Goal: Check status

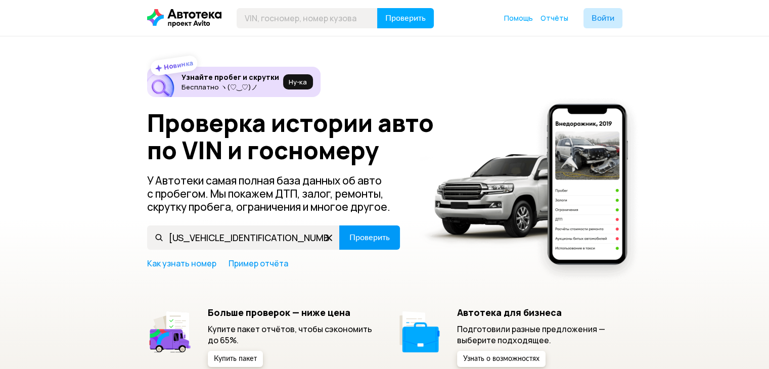
type input "[US_VEHICLE_IDENTIFICATION_NUMBER]"
click at [359, 234] on span "Проверить" at bounding box center [369, 238] width 40 height 8
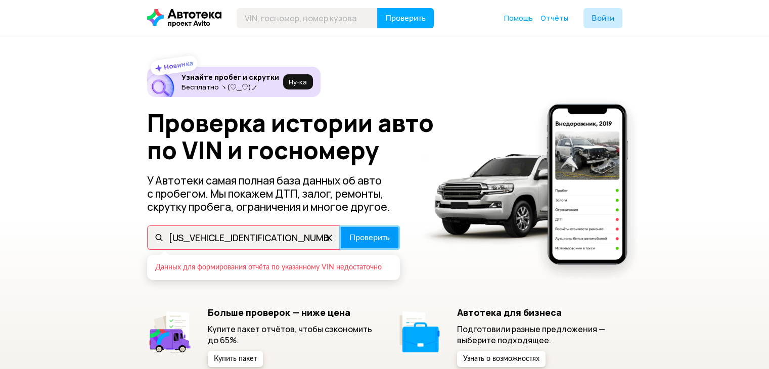
click at [360, 234] on span "Проверить" at bounding box center [369, 238] width 40 height 8
click at [207, 264] on div "Данных для формирования отчёта по указанному VIN недостаточно" at bounding box center [272, 267] width 235 height 9
click at [209, 293] on div "Новинка Узнайте пробег и скрутки Бесплатно ヽ(♡‿♡)ノ Ну‑ка Проверка истории авто …" at bounding box center [384, 217] width 475 height 300
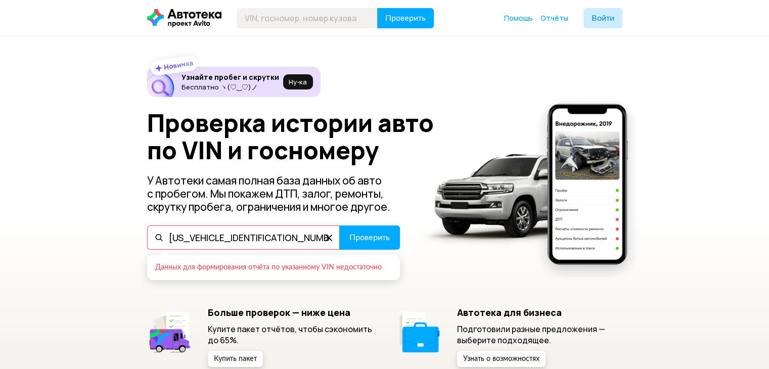
click at [257, 229] on input "[US_VEHICLE_IDENTIFICATION_NUMBER]" at bounding box center [243, 237] width 193 height 24
click at [267, 230] on input "[US_VEHICLE_IDENTIFICATION_NUMBER]" at bounding box center [243, 237] width 193 height 24
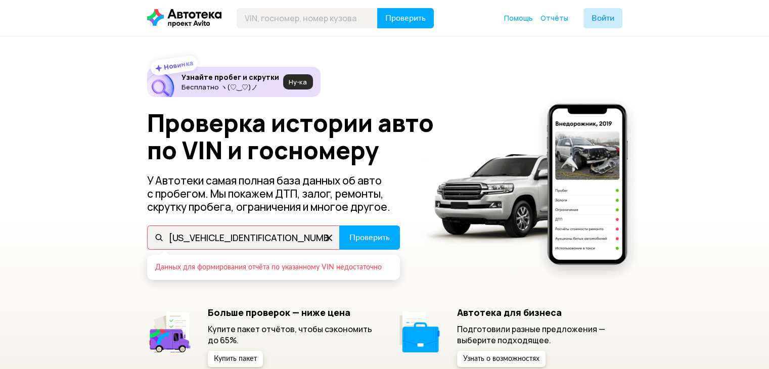
click at [295, 76] on button "Ну‑ка" at bounding box center [298, 81] width 30 height 15
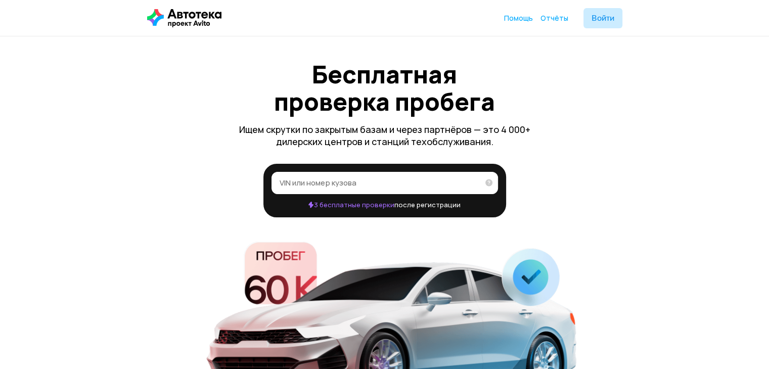
click at [370, 191] on label "VIN или номер кузова" at bounding box center [384, 183] width 226 height 22
click at [370, 188] on input "VIN или номер кузова" at bounding box center [379, 182] width 199 height 10
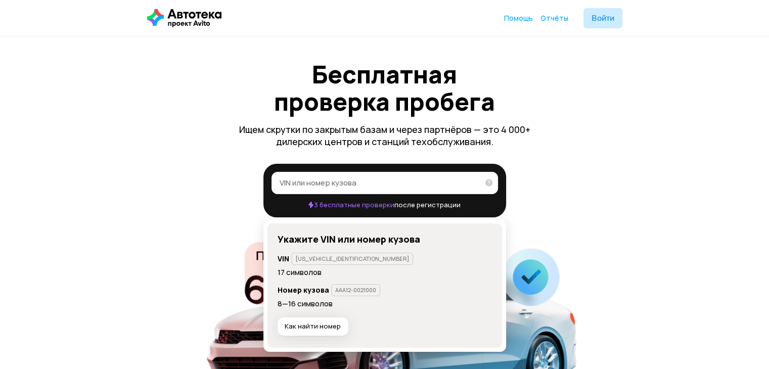
paste input "[US_VEHICLE_IDENTIFICATION_NUMBER]"
type input "[US_VEHICLE_IDENTIFICATION_NUMBER]"
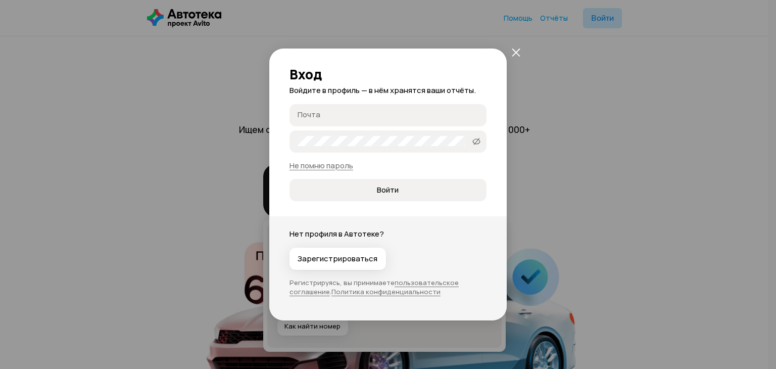
click at [509, 56] on button "закрыть" at bounding box center [516, 52] width 18 height 18
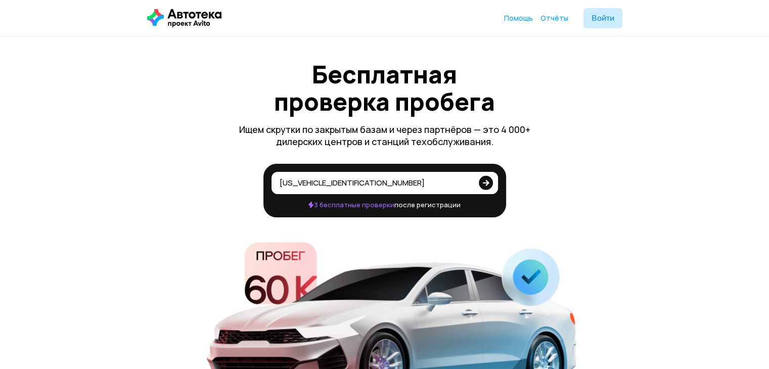
click at [486, 187] on icon at bounding box center [486, 182] width 14 height 20
click at [473, 187] on input "[US_VEHICLE_IDENTIFICATION_NUMBER]" at bounding box center [376, 182] width 193 height 10
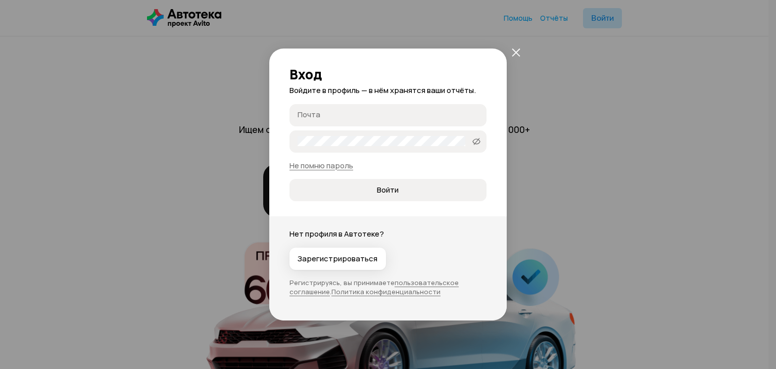
click at [522, 51] on button "закрыть" at bounding box center [516, 52] width 18 height 18
